Goal: Transaction & Acquisition: Purchase product/service

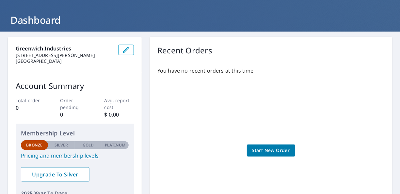
scroll to position [29, 0]
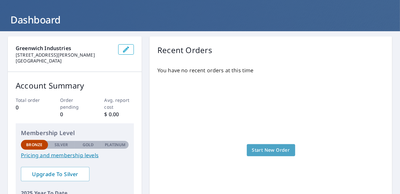
click at [258, 149] on span "Start New Order" at bounding box center [271, 150] width 38 height 8
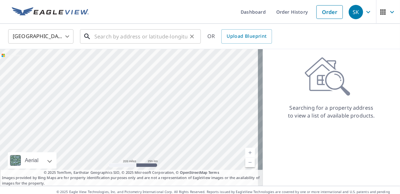
click at [149, 36] on input "text" at bounding box center [140, 36] width 93 height 18
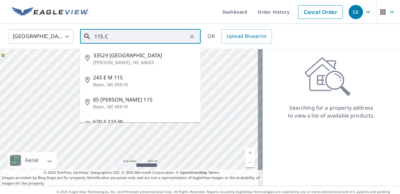
click at [149, 37] on input "115 C" at bounding box center [140, 36] width 93 height 18
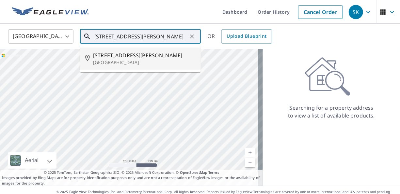
click at [98, 60] on p "Greenwich, CT 06831" at bounding box center [144, 62] width 102 height 7
type input "115 Cutler Rd Greenwich, CT 06831"
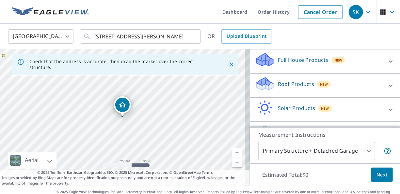
scroll to position [71, 0]
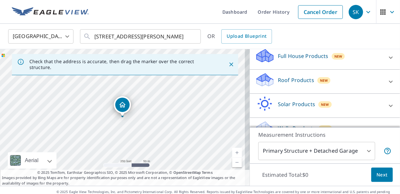
click at [302, 82] on p "Roof Products" at bounding box center [296, 80] width 36 height 8
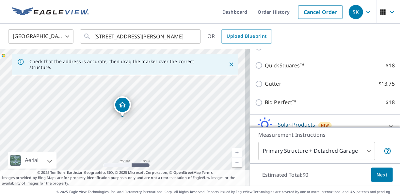
scroll to position [129, 0]
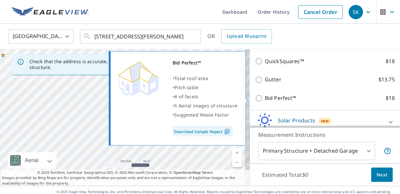
click at [273, 98] on p "Bid Perfect™" at bounding box center [281, 98] width 32 height 8
click at [265, 98] on input "Bid Perfect™ $18" at bounding box center [260, 99] width 10 height 8
checkbox input "true"
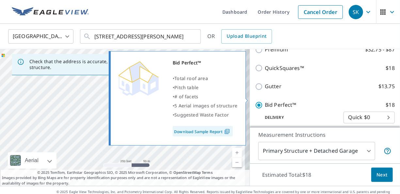
scroll to position [135, 0]
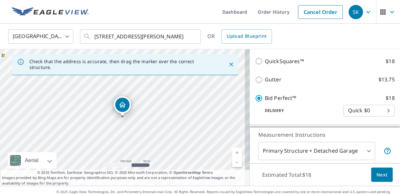
click at [214, 120] on link "Download Sample Report" at bounding box center [213, 117] width 45 height 6
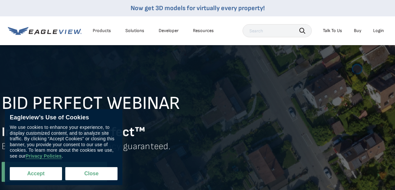
click at [48, 171] on button "Accept" at bounding box center [36, 173] width 52 height 13
checkbox input "true"
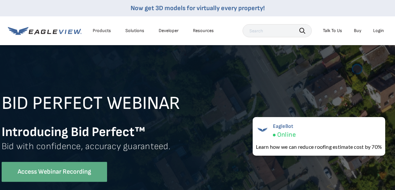
click at [103, 30] on div "Products" at bounding box center [102, 31] width 18 height 6
click at [103, 27] on li "Products" at bounding box center [101, 31] width 25 height 10
click at [379, 31] on div "Login" at bounding box center [378, 31] width 11 height 6
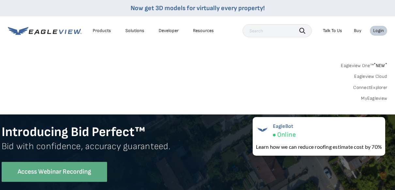
click at [376, 29] on div "Login" at bounding box center [378, 31] width 11 height 6
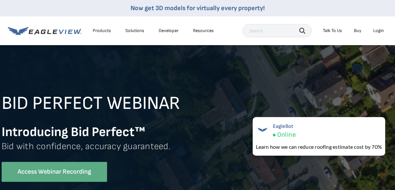
click at [376, 29] on div "Login" at bounding box center [378, 31] width 11 height 6
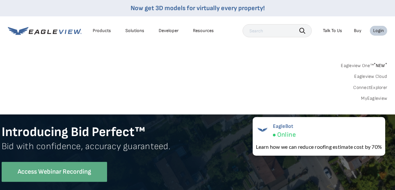
click at [361, 66] on link "Eagleview One™ * NEW *" at bounding box center [364, 65] width 46 height 8
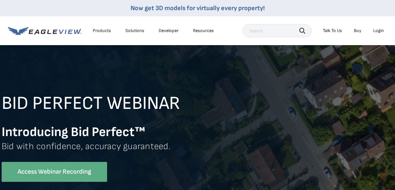
click at [378, 30] on div "Login" at bounding box center [378, 31] width 11 height 6
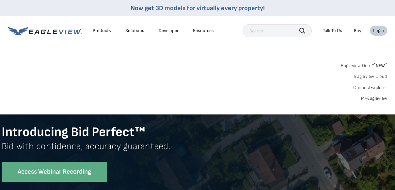
click at [371, 61] on link "Eagleview One™ * NEW *" at bounding box center [364, 65] width 46 height 8
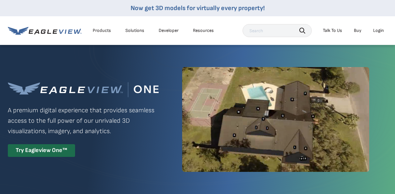
click at [378, 27] on li "Login" at bounding box center [378, 31] width 17 height 10
click at [378, 31] on div "Login" at bounding box center [378, 31] width 11 height 6
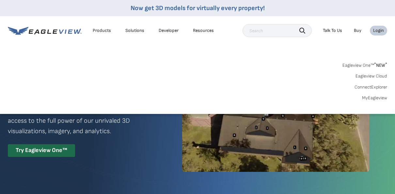
click at [62, 28] on icon at bounding box center [45, 31] width 74 height 8
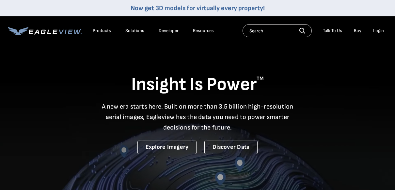
click at [378, 30] on div "Login" at bounding box center [378, 31] width 11 height 6
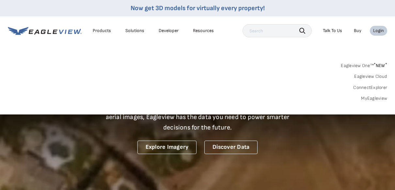
click at [371, 98] on link "MyEagleview" at bounding box center [374, 98] width 26 height 6
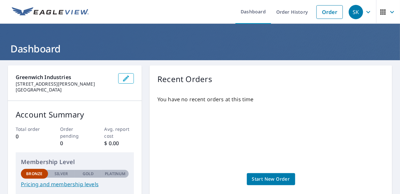
click at [285, 179] on span "Start New Order" at bounding box center [271, 180] width 38 height 8
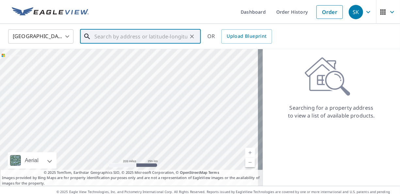
click at [116, 36] on input "text" at bounding box center [140, 36] width 93 height 18
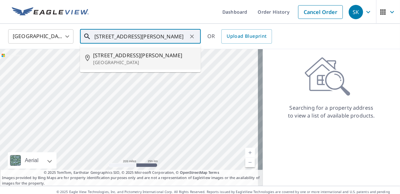
click at [97, 58] on span "[STREET_ADDRESS][PERSON_NAME]" at bounding box center [144, 56] width 102 height 8
type input "[STREET_ADDRESS][PERSON_NAME]"
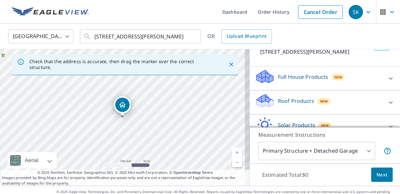
scroll to position [51, 0]
click at [283, 99] on p "Roof Products" at bounding box center [296, 101] width 36 height 8
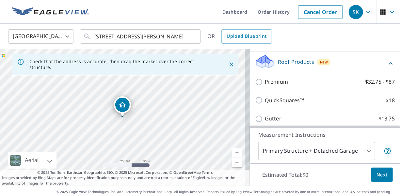
scroll to position [77, 0]
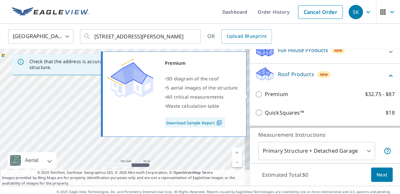
click at [270, 92] on p "Premium" at bounding box center [276, 94] width 23 height 8
click at [265, 92] on input "Premium $32.75 - $87" at bounding box center [260, 95] width 10 height 8
checkbox input "true"
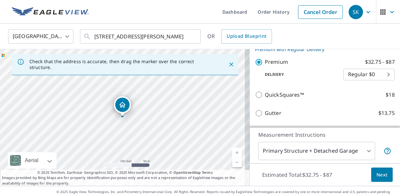
scroll to position [122, 0]
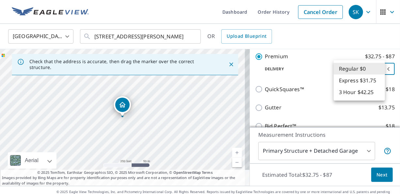
click at [375, 70] on body "SK SK Dashboard Order History Cancel Order SK [GEOGRAPHIC_DATA] [GEOGRAPHIC_DAT…" at bounding box center [200, 97] width 400 height 194
click at [373, 66] on li "Regular $0" at bounding box center [358, 69] width 51 height 12
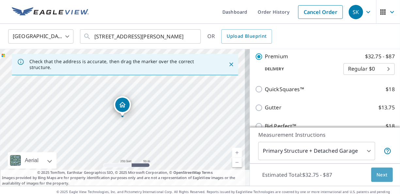
click at [376, 174] on span "Next" at bounding box center [381, 175] width 11 height 8
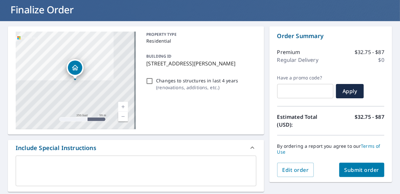
scroll to position [40, 0]
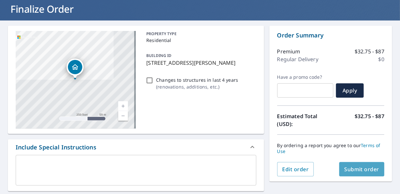
click at [366, 166] on span "Submit order" at bounding box center [361, 169] width 35 height 7
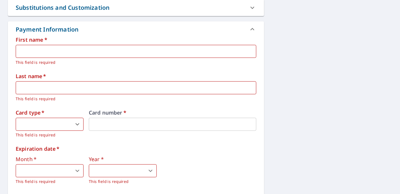
scroll to position [272, 0]
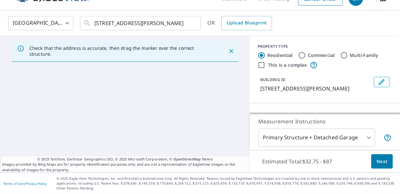
scroll to position [13, 0]
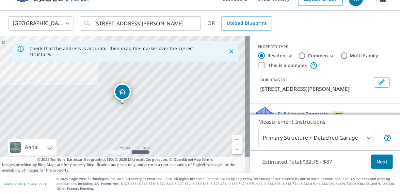
click at [347, 70] on div "PROPERTY TYPE Residential Commercial Multi-Family This is a complex BUILDING ID…" at bounding box center [325, 70] width 150 height 68
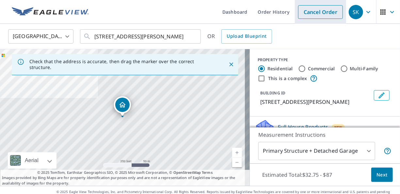
click at [325, 7] on link "Cancel Order" at bounding box center [320, 12] width 45 height 14
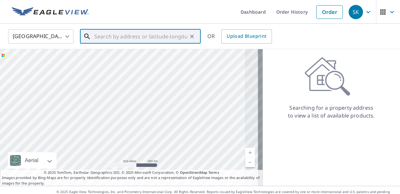
click at [125, 38] on input "text" at bounding box center [140, 36] width 93 height 18
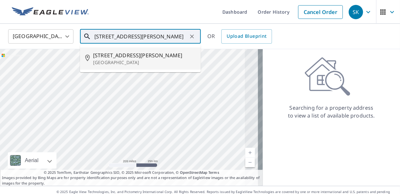
click at [86, 57] on icon at bounding box center [89, 59] width 8 height 8
type input "[STREET_ADDRESS][PERSON_NAME]"
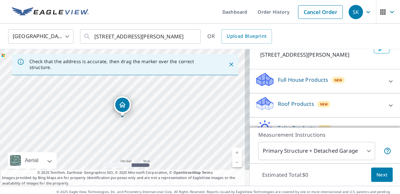
scroll to position [64, 0]
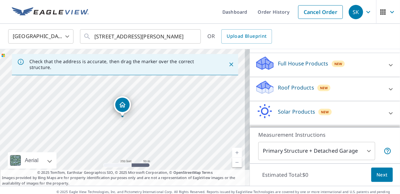
click at [283, 87] on p "Roof Products" at bounding box center [296, 88] width 36 height 8
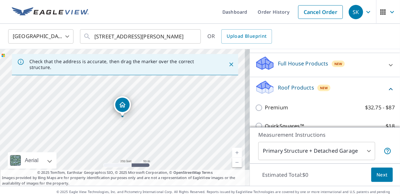
click at [283, 87] on p "Roof Products" at bounding box center [296, 88] width 36 height 8
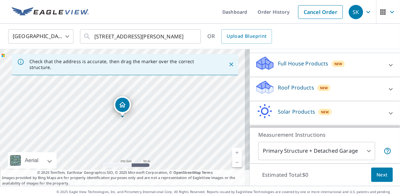
click at [283, 87] on p "Roof Products" at bounding box center [296, 88] width 36 height 8
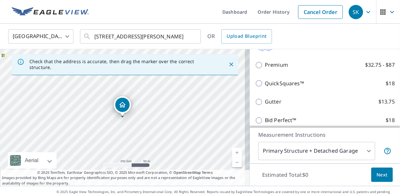
scroll to position [115, 0]
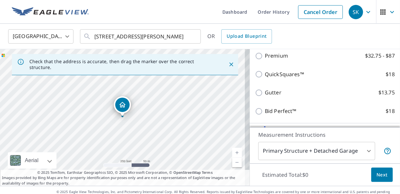
drag, startPoint x: 394, startPoint y: 87, endPoint x: 394, endPoint y: 101, distance: 13.7
click at [394, 101] on div "PROPERTY TYPE Residential Commercial Multi-Family This is a complex BUILDING ID…" at bounding box center [325, 88] width 150 height 78
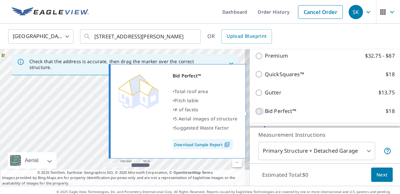
click at [255, 112] on input "Bid Perfect™ $18" at bounding box center [260, 112] width 10 height 8
checkbox input "true"
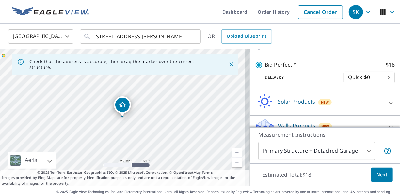
scroll to position [177, 0]
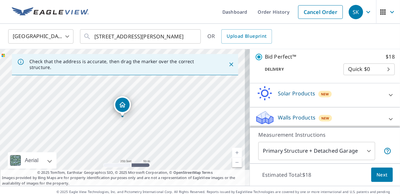
click at [376, 177] on span "Next" at bounding box center [381, 175] width 11 height 8
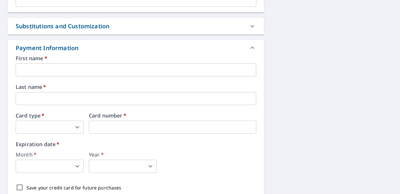
scroll to position [252, 0]
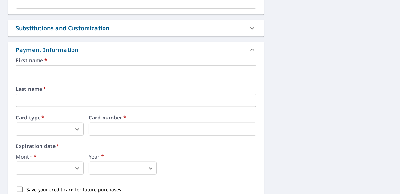
click at [232, 76] on input "text" at bounding box center [136, 72] width 240 height 13
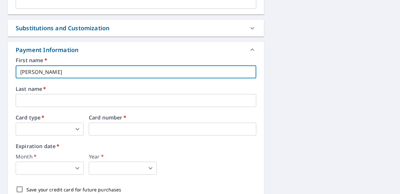
type input "[PERSON_NAME]"
click at [219, 97] on input "text" at bounding box center [136, 100] width 240 height 13
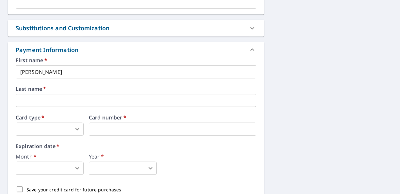
type input "1"
click at [150, 106] on input "text" at bounding box center [136, 100] width 240 height 13
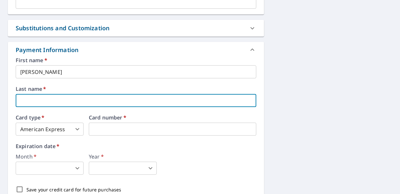
click at [150, 106] on input "text" at bounding box center [136, 100] width 240 height 13
type input "[PERSON_NAME]"
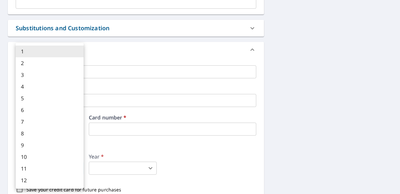
click at [60, 169] on body "SK SK Dashboard Order History Cancel Order SK Dashboard / Finalize Order Finali…" at bounding box center [200, 97] width 400 height 194
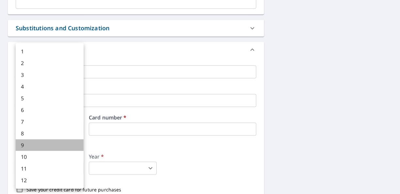
click at [58, 145] on li "9" at bounding box center [50, 146] width 68 height 12
type input "9"
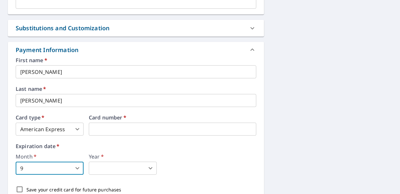
click at [117, 165] on body "SK SK Dashboard Order History Cancel Order SK Dashboard / Finalize Order Finali…" at bounding box center [200, 97] width 400 height 194
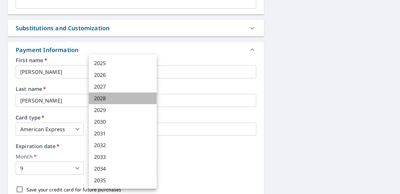
click at [113, 96] on li "2028" at bounding box center [123, 99] width 68 height 12
type input "2028"
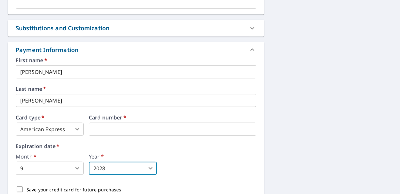
click at [20, 185] on input "Save your credit card for future purchases" at bounding box center [20, 190] width 14 height 14
click at [20, 190] on input "Save your credit card for future purchases" at bounding box center [20, 190] width 14 height 14
checkbox input "false"
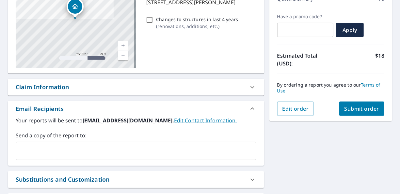
scroll to position [127, 0]
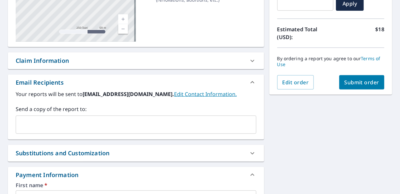
click at [356, 80] on span "Submit order" at bounding box center [361, 82] width 35 height 7
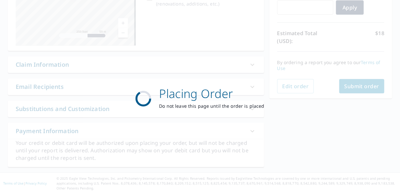
scroll to position [122, 0]
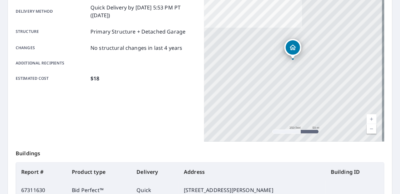
scroll to position [126, 0]
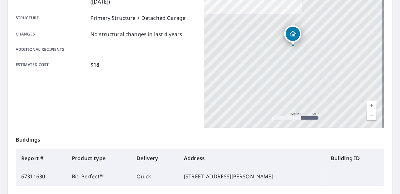
click at [366, 102] on link "Current Level 17, Zoom In" at bounding box center [371, 106] width 10 height 10
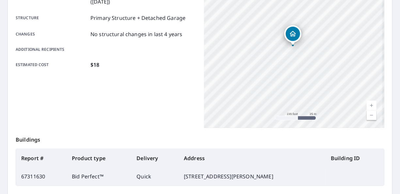
click at [366, 102] on link "Current Level 18, Zoom In" at bounding box center [371, 106] width 10 height 10
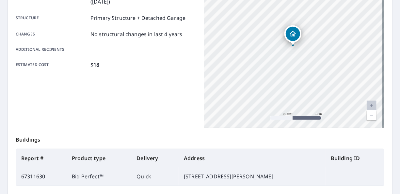
click at [366, 102] on link "Current Level 20, Zoom In Disabled" at bounding box center [371, 106] width 10 height 10
click at [366, 103] on link "Current Level 20, Zoom In Disabled" at bounding box center [371, 106] width 10 height 10
drag, startPoint x: 394, startPoint y: 77, endPoint x: 395, endPoint y: 59, distance: 18.0
click at [395, 59] on div "Dashboard Order History Order SK Order Submitted Order details Product type Bid…" at bounding box center [200, 97] width 400 height 194
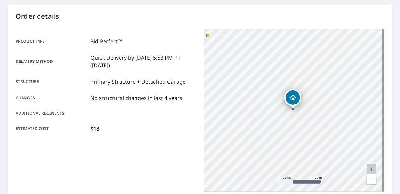
scroll to position [52, 0]
